Goal: Information Seeking & Learning: Learn about a topic

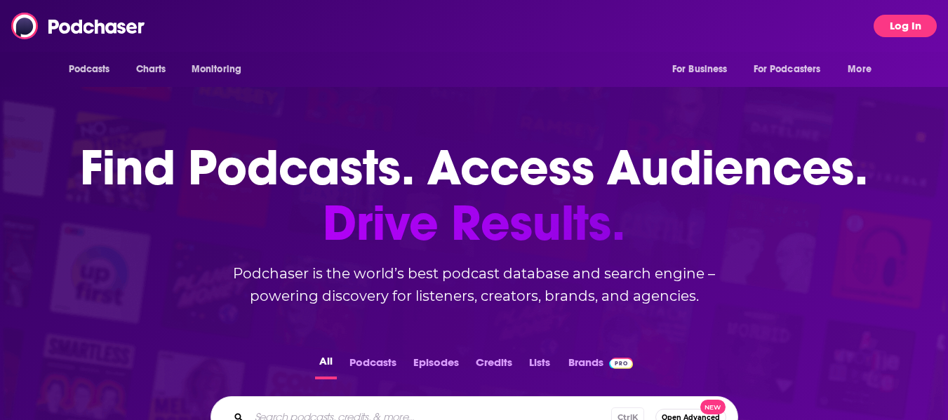
click at [907, 19] on button "Log In" at bounding box center [905, 26] width 63 height 22
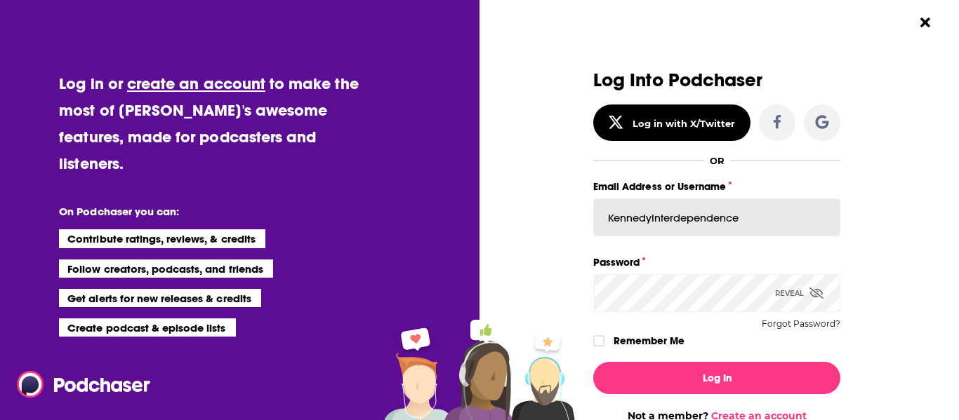
click at [724, 224] on input "KennedyInterdependence" at bounding box center [716, 218] width 247 height 38
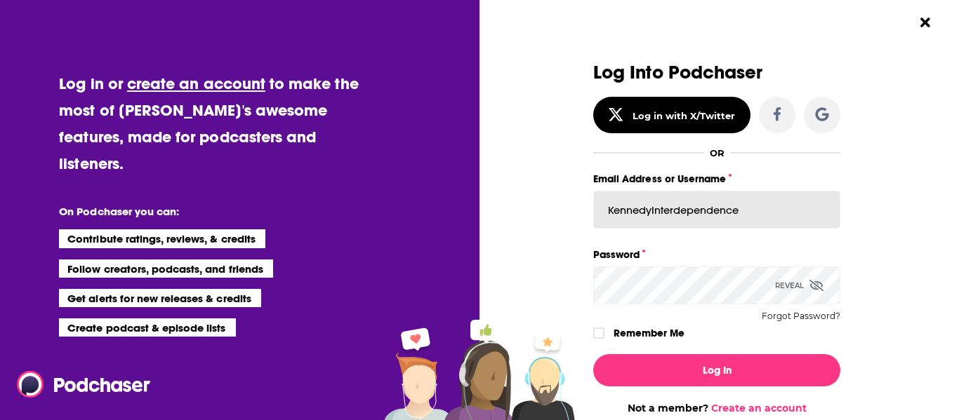
drag, startPoint x: 741, startPoint y: 210, endPoint x: 533, endPoint y: 225, distance: 208.3
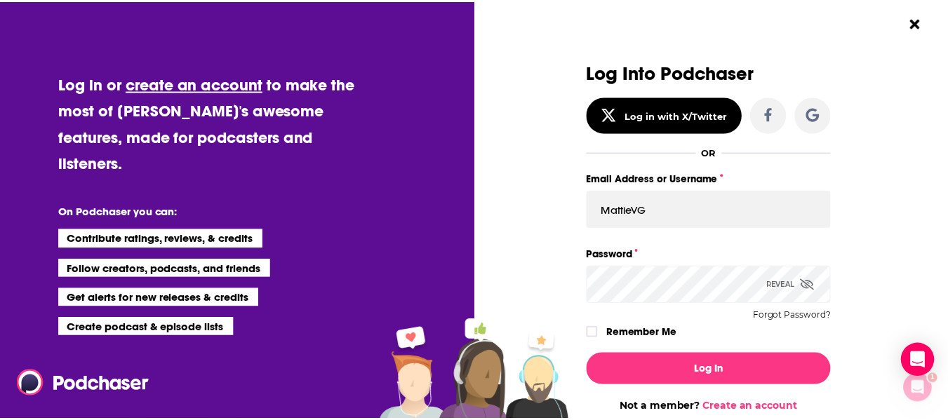
scroll to position [0, 0]
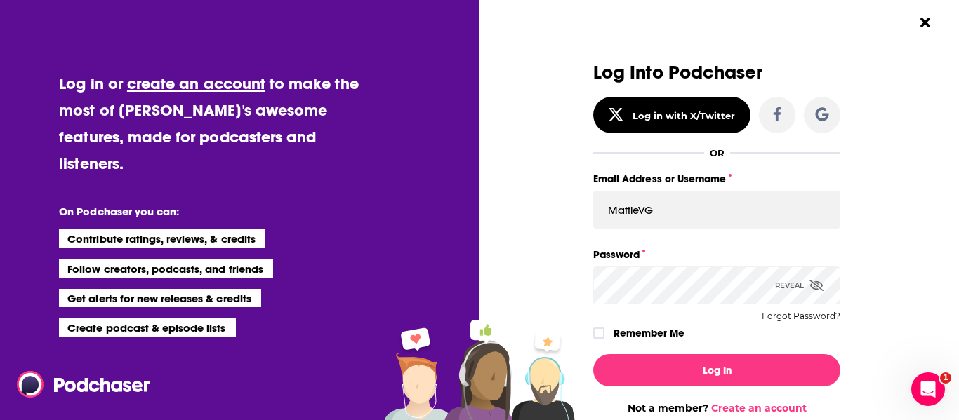
drag, startPoint x: 617, startPoint y: 211, endPoint x: 627, endPoint y: 207, distance: 11.3
click at [616, 210] on input "MattieVG" at bounding box center [716, 210] width 247 height 38
click at [656, 204] on input "MattieVG" at bounding box center [716, 210] width 247 height 38
type input "MattieVG"
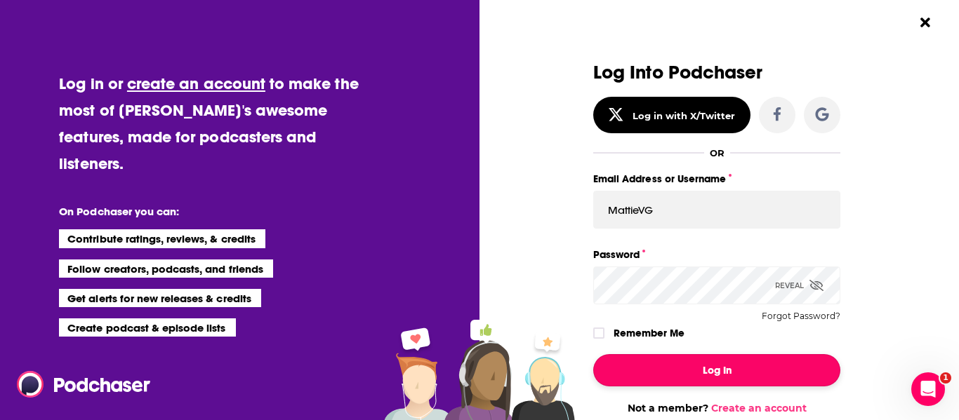
click at [707, 375] on button "Log In" at bounding box center [716, 370] width 247 height 32
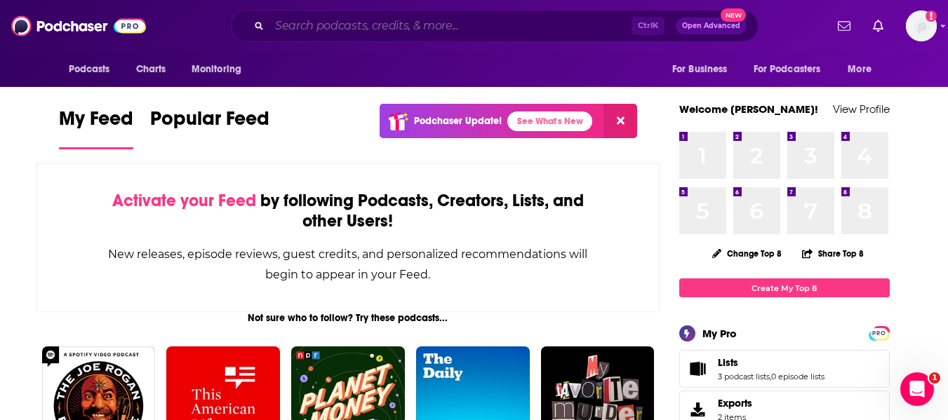
click at [335, 34] on input "Search podcasts, credits, & more..." at bounding box center [451, 26] width 362 height 22
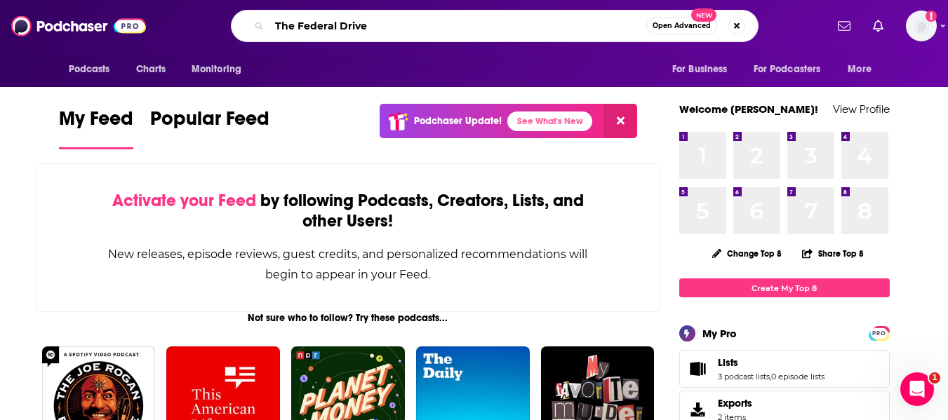
type input "The Federal Drive"
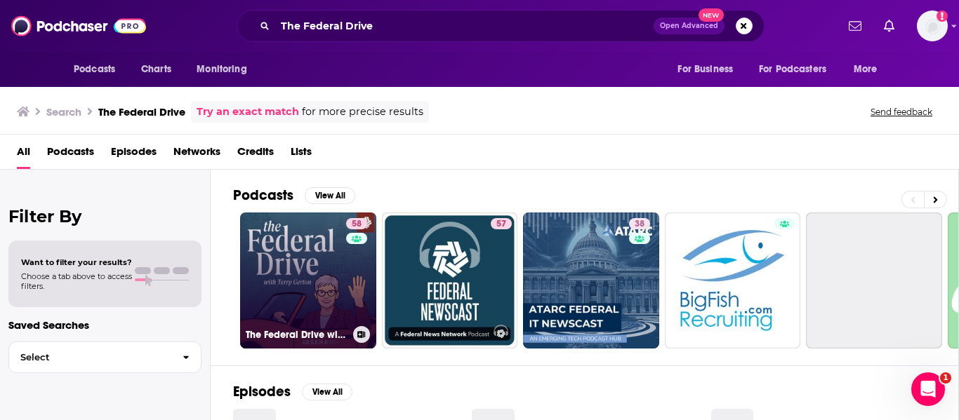
click at [327, 282] on link "58 The Federal Drive with [PERSON_NAME]" at bounding box center [308, 281] width 136 height 136
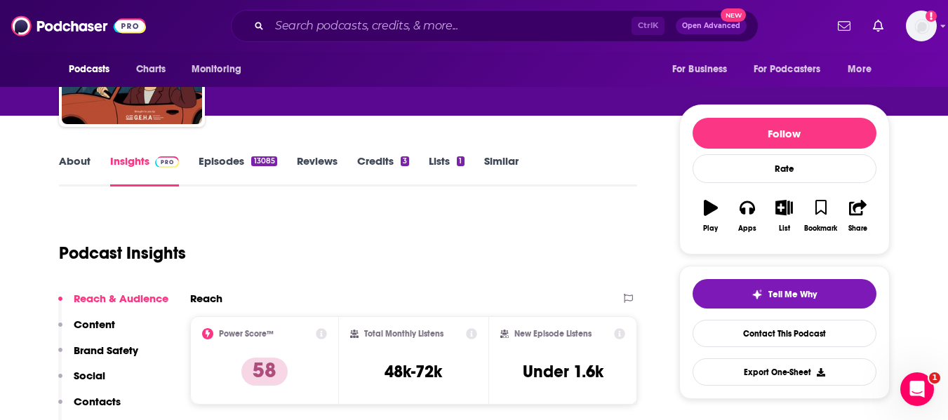
scroll to position [140, 0]
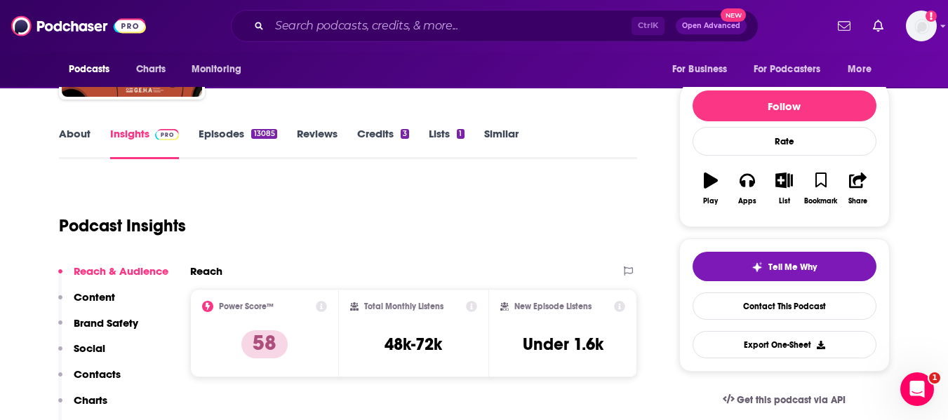
click at [239, 137] on link "Episodes 13085" at bounding box center [238, 143] width 78 height 32
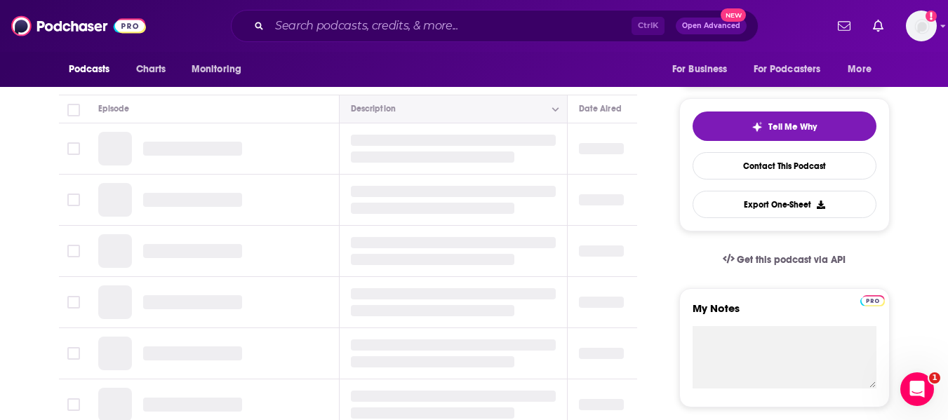
scroll to position [140, 0]
